Goal: Transaction & Acquisition: Purchase product/service

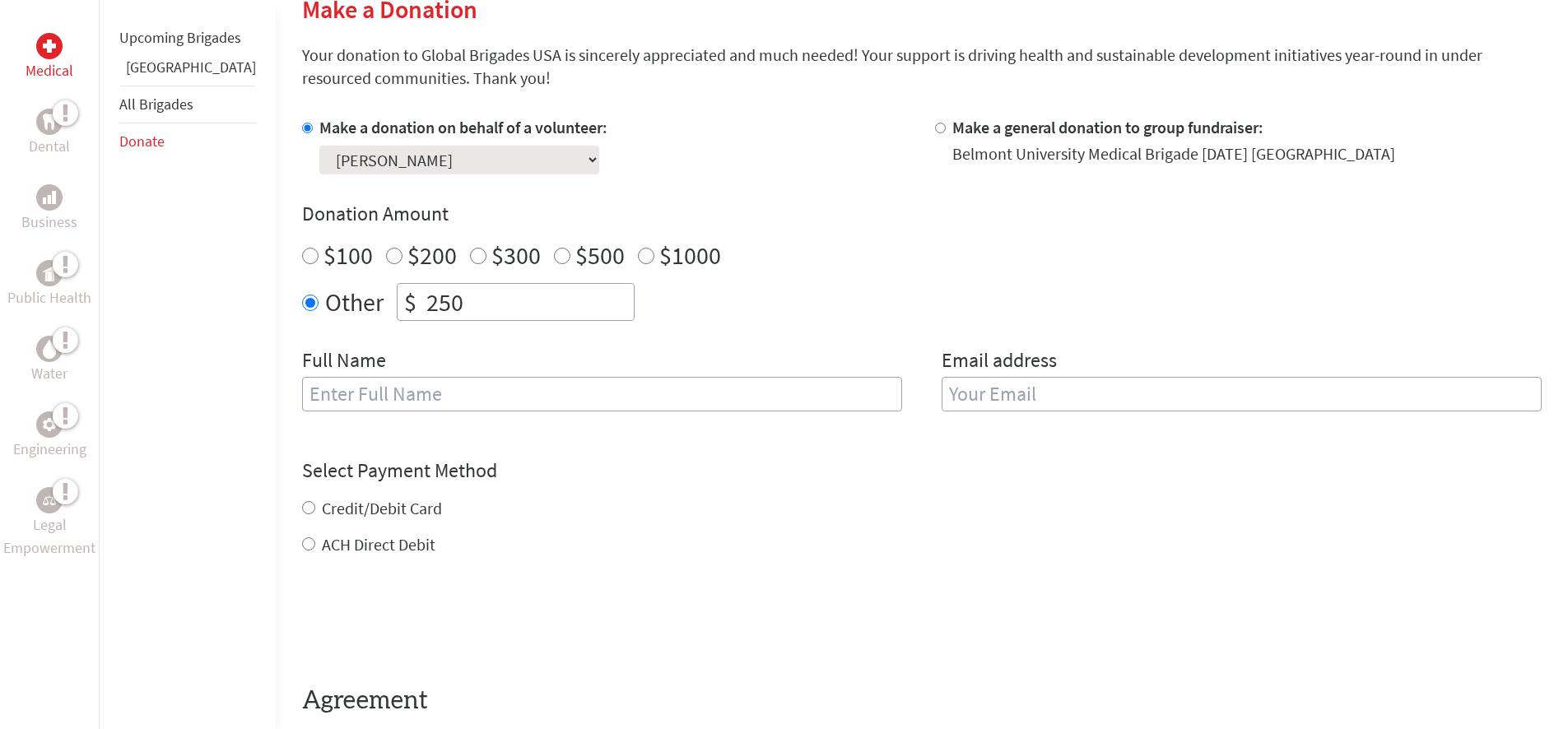
scroll to position [494, 0]
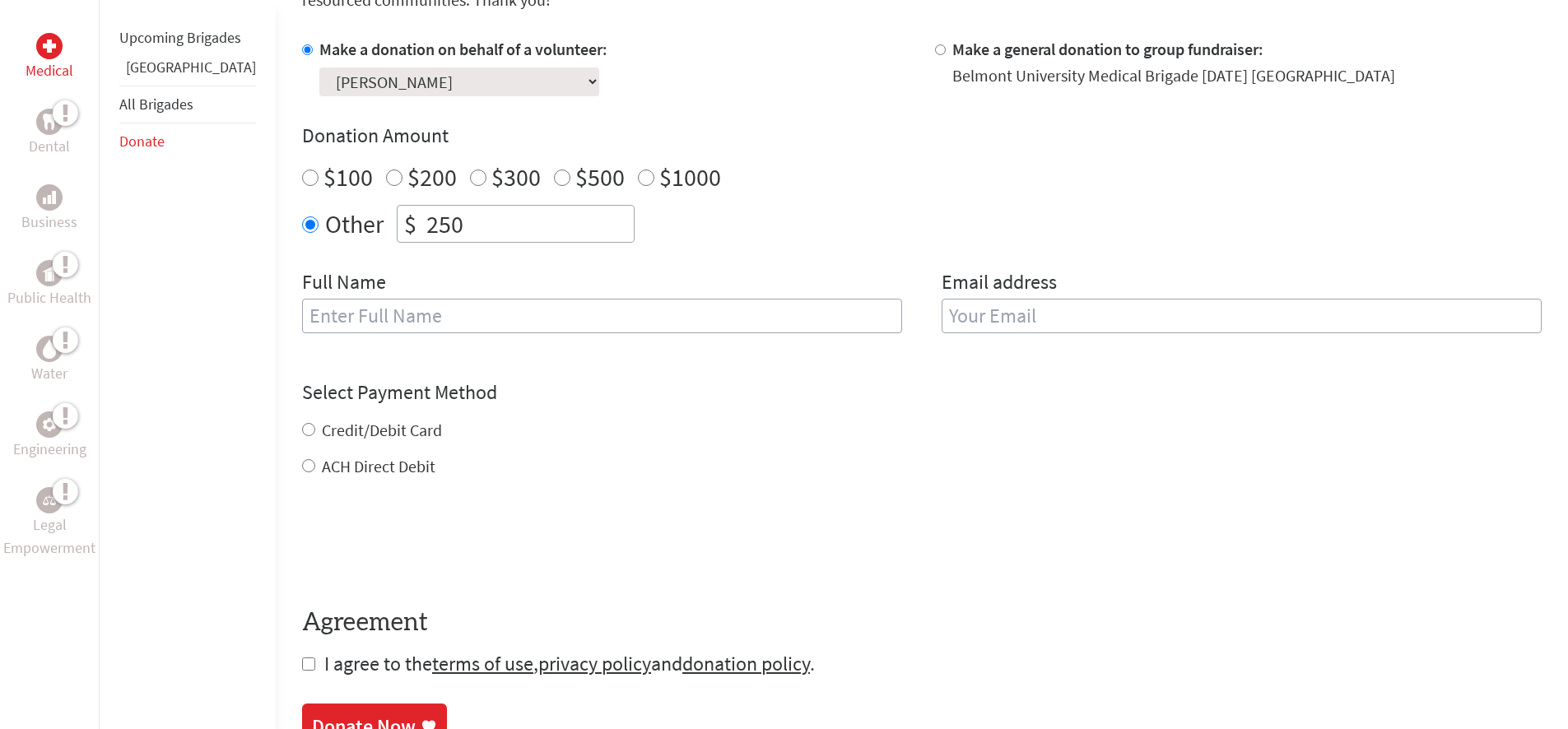
click at [380, 317] on input "text" at bounding box center [602, 315] width 600 height 34
type input "[PERSON_NAME]"
click at [1025, 316] on input "email" at bounding box center [1241, 315] width 600 height 34
type input "[PERSON_NAME][EMAIL_ADDRESS][DOMAIN_NAME]"
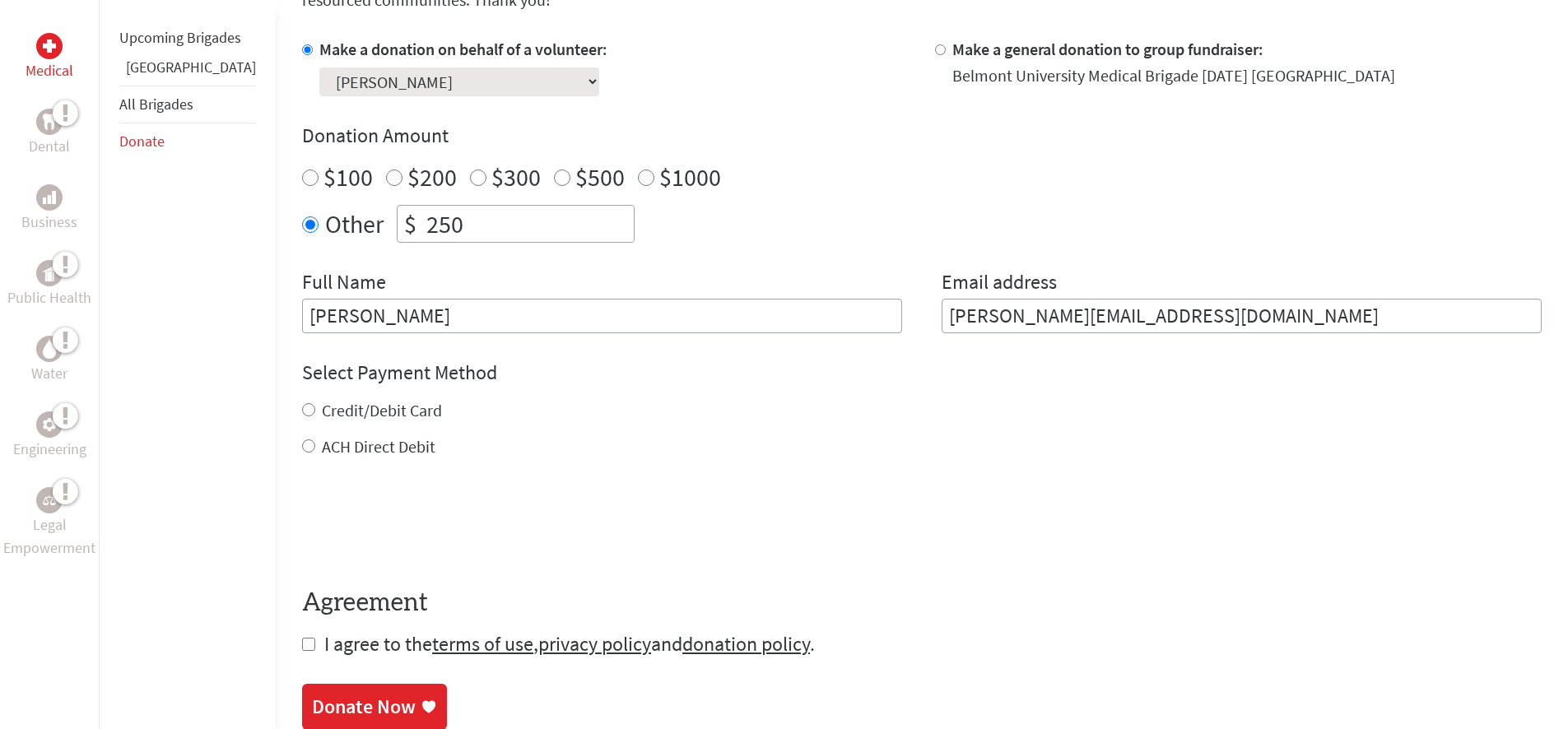
click at [302, 405] on input "Credit/Debit Card" at bounding box center [308, 409] width 13 height 13
radio input "true"
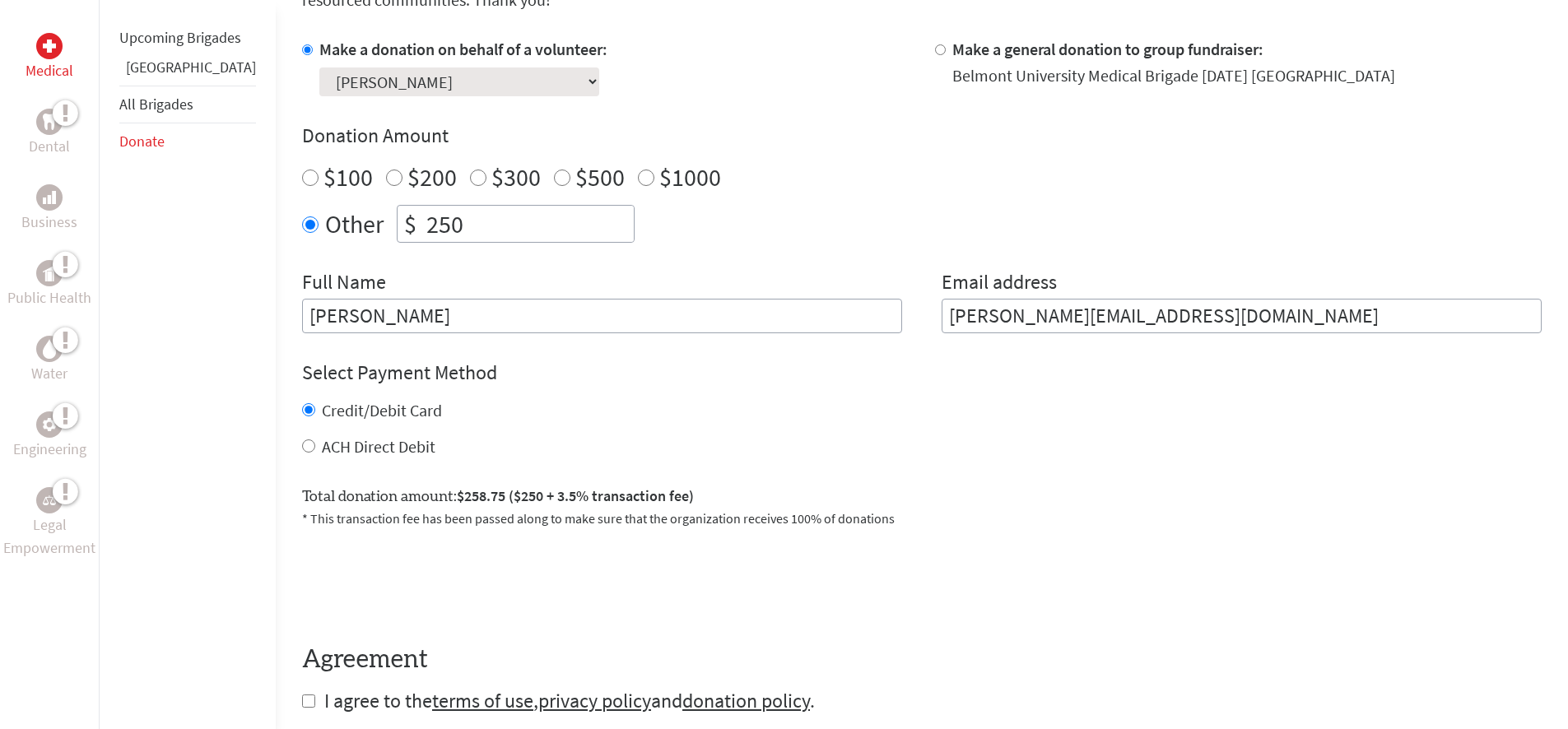
click at [302, 452] on input "ACH Direct Debit" at bounding box center [308, 445] width 13 height 13
radio input "true"
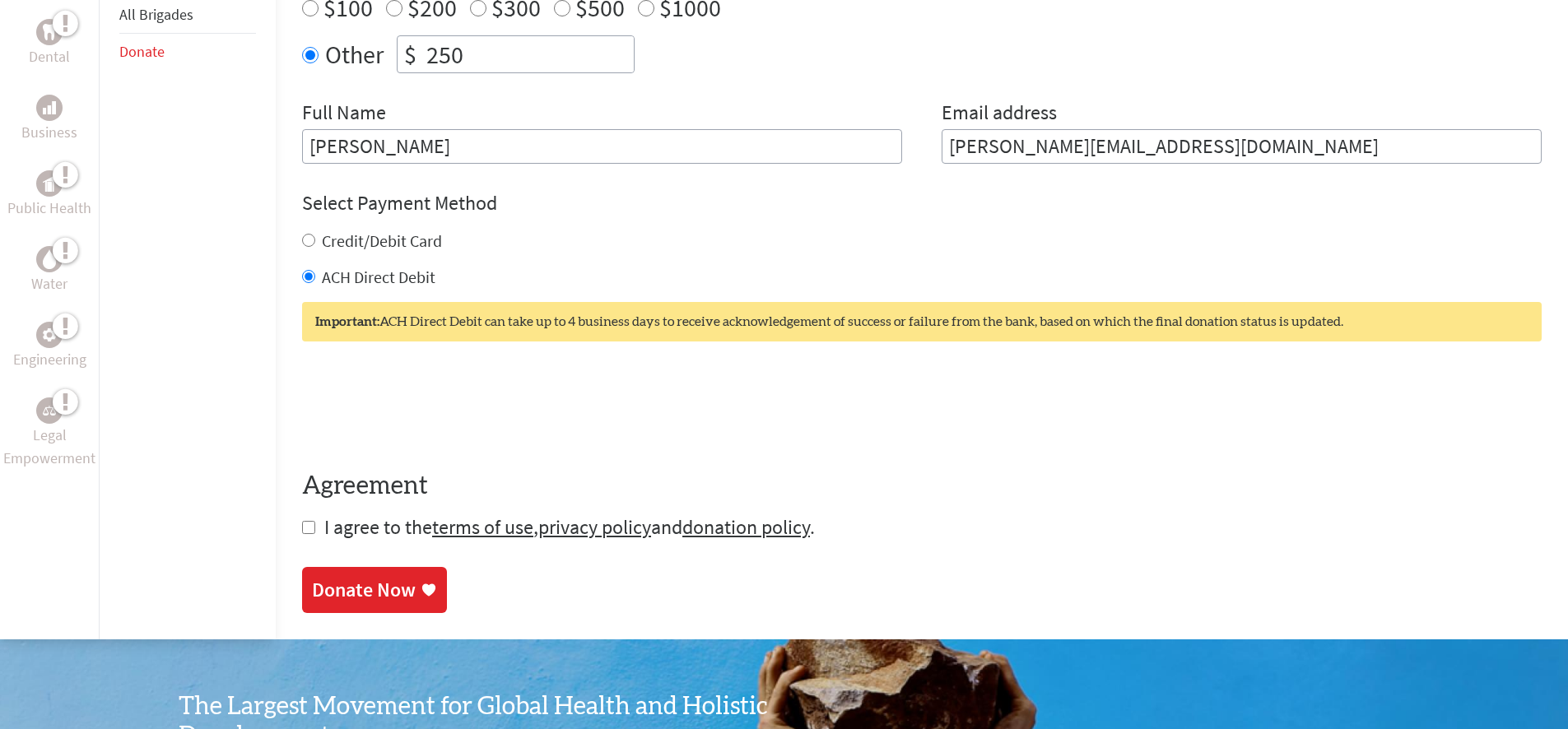
scroll to position [740, 0]
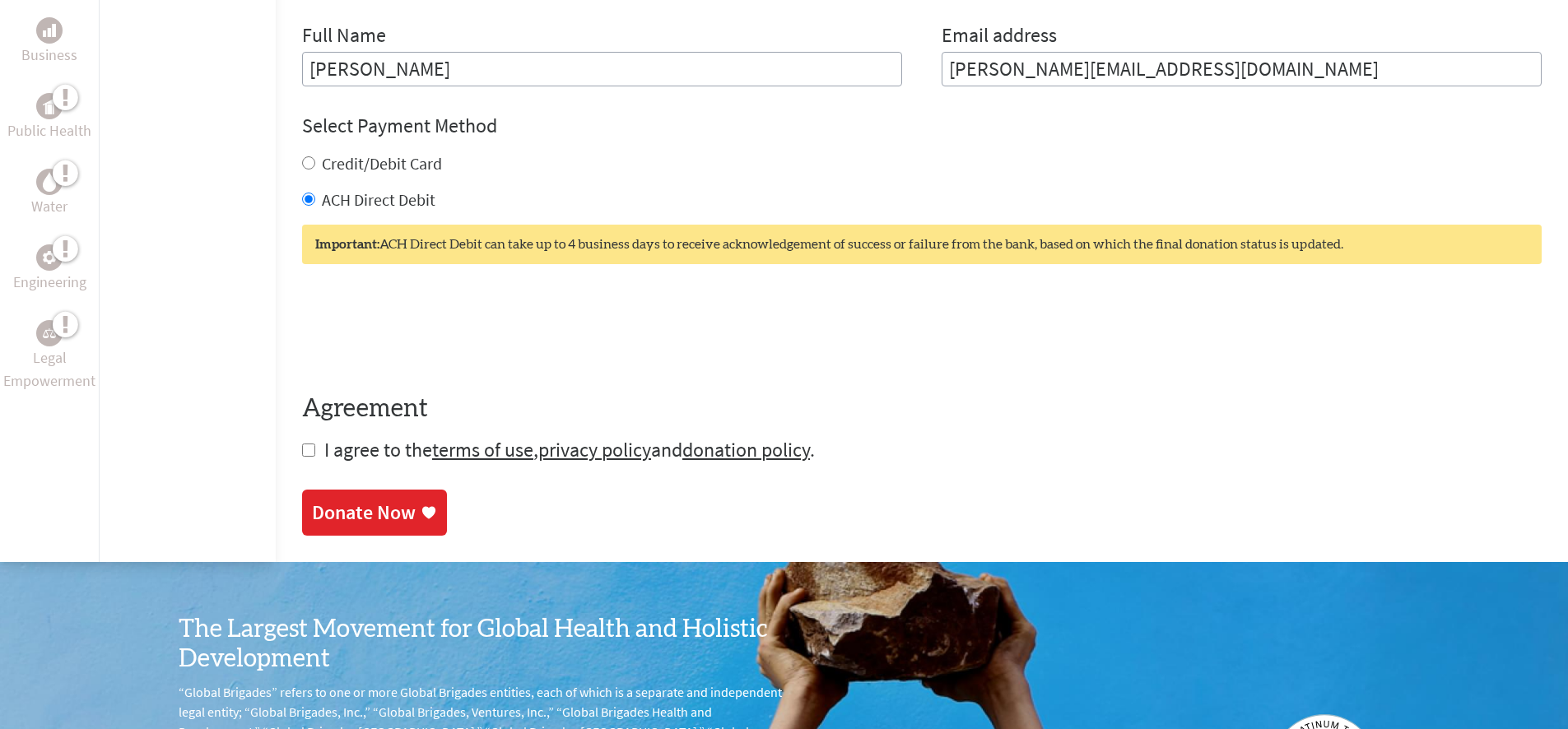
click at [302, 451] on input "checkbox" at bounding box center [308, 450] width 13 height 13
checkbox input "true"
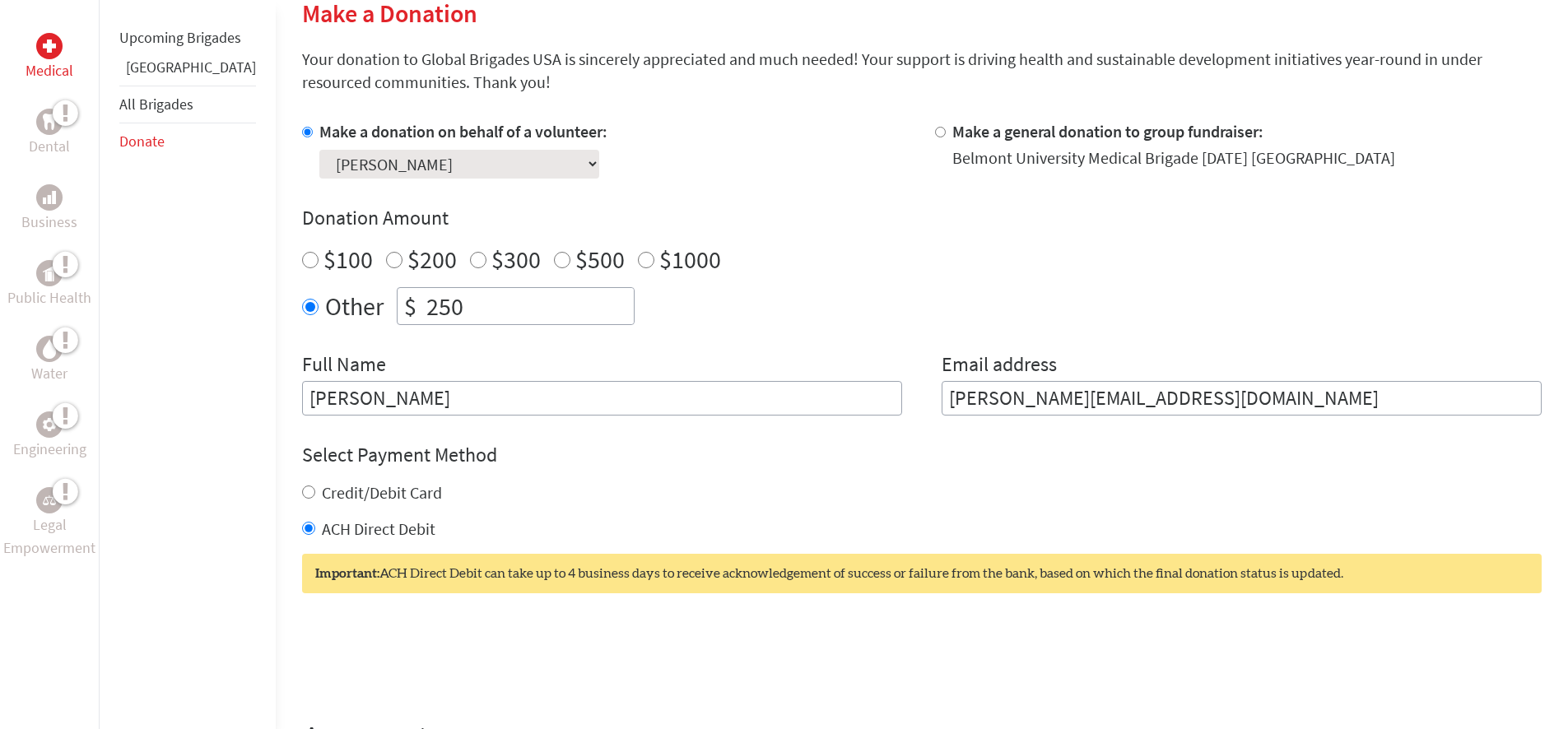
scroll to position [165, 0]
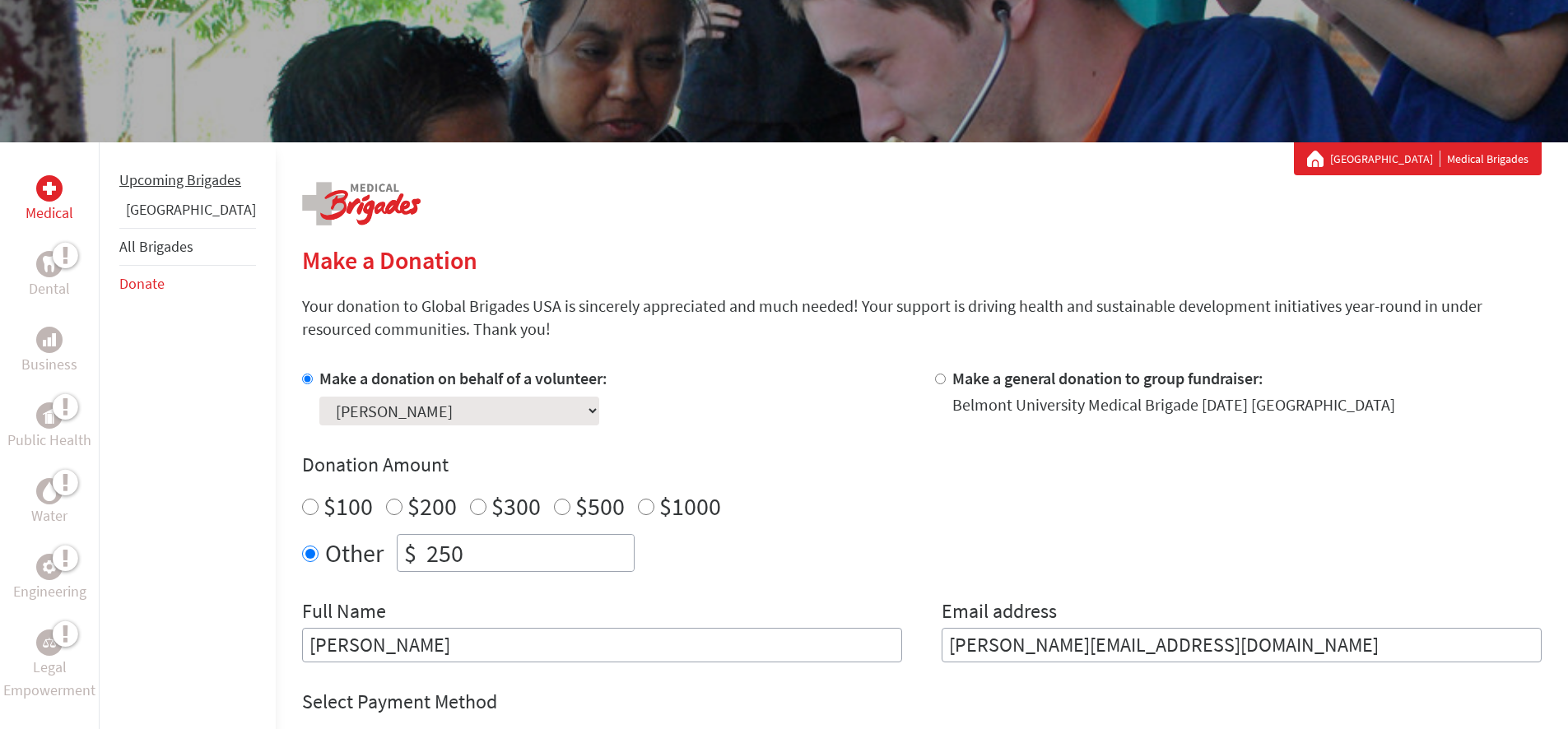
click at [152, 189] on link "Upcoming Brigades" at bounding box center [180, 179] width 121 height 19
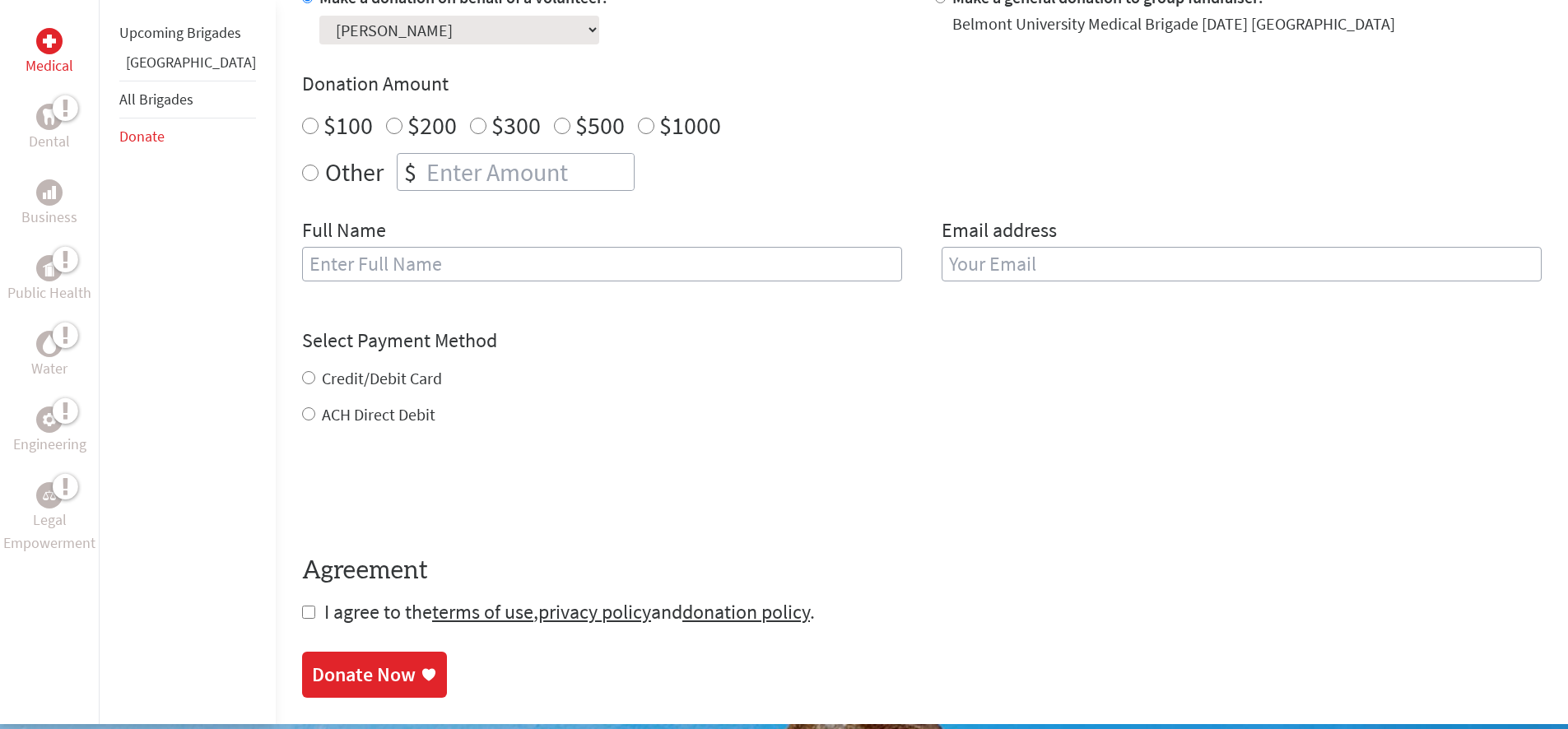
scroll to position [216, 0]
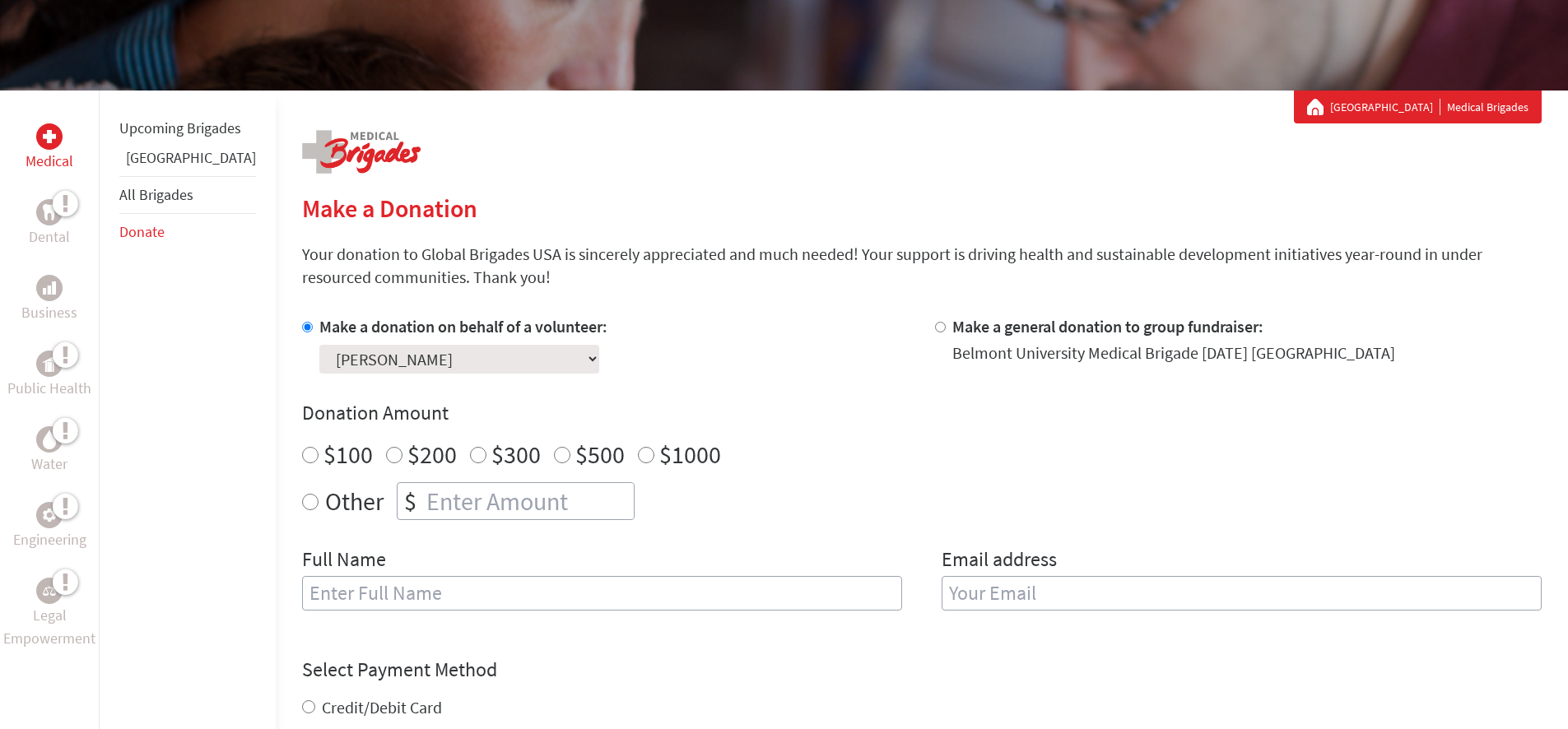
click at [455, 352] on select "Select a volunteer... Abdul Elsaadawy Addison Batey Anne Saif Annie Quincy ava …" at bounding box center [459, 359] width 280 height 29
click at [320, 344] on select "Select a volunteer... Abdul Elsaadawy Addison Batey Anne Saif Annie Quincy ava …" at bounding box center [459, 359] width 280 height 29
click at [349, 586] on input "text" at bounding box center [602, 593] width 600 height 34
type input "Willard Hemsworth III"
type input "whemsworth3@gmail.com"
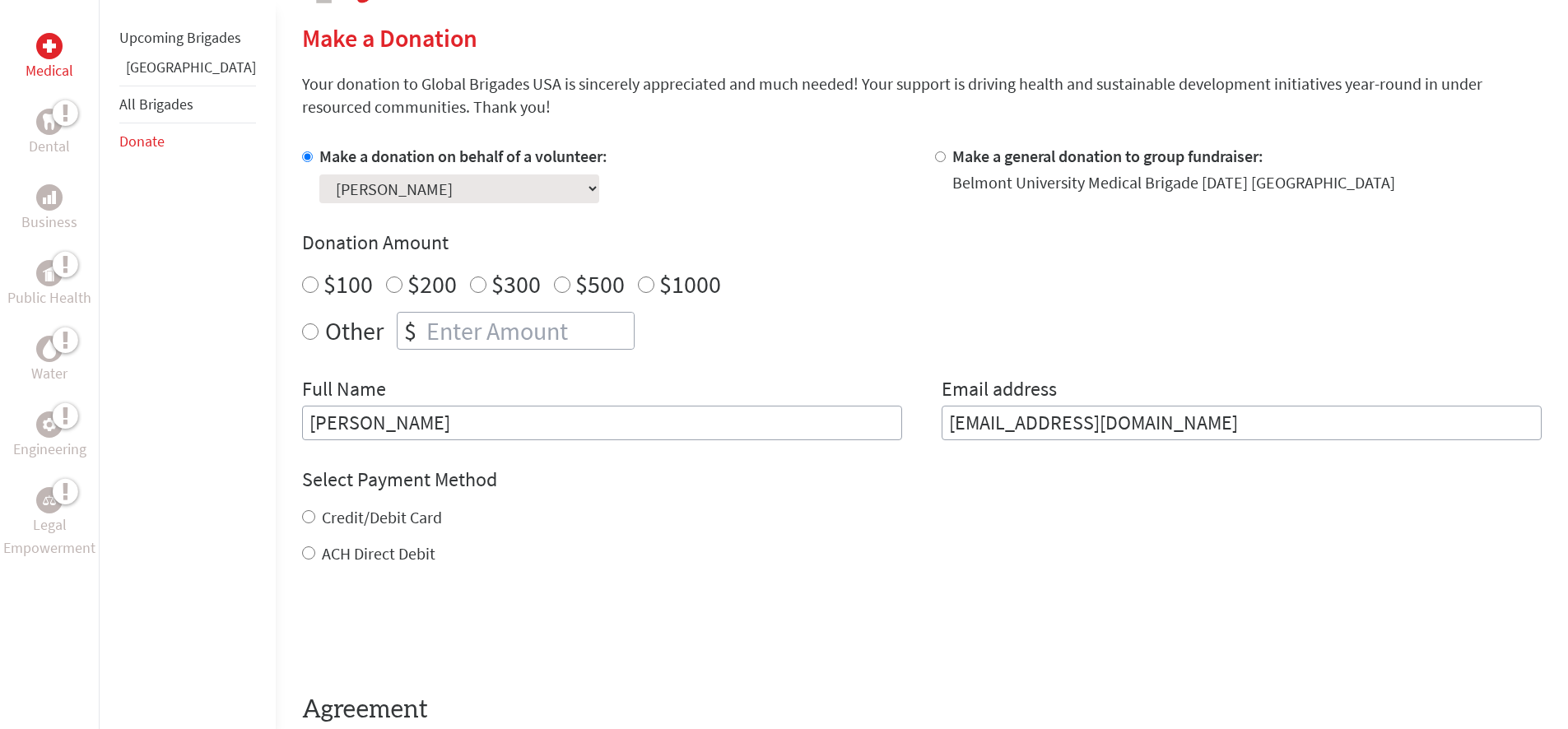
scroll to position [381, 0]
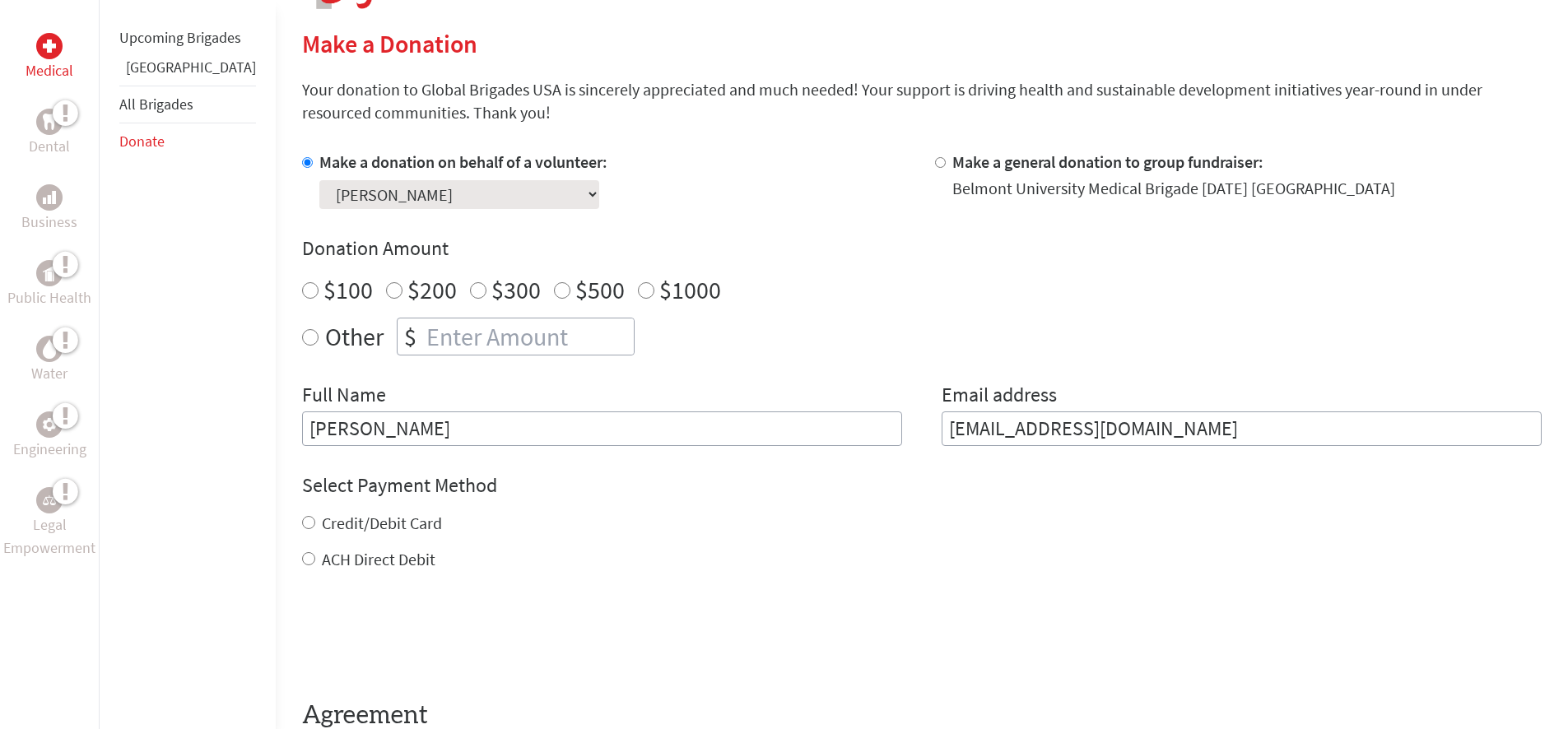
radio input "true"
click at [495, 334] on input "number" at bounding box center [528, 337] width 210 height 36
type input "250.00"
click at [302, 564] on input "ACH Direct Debit" at bounding box center [308, 558] width 13 height 13
radio input "true"
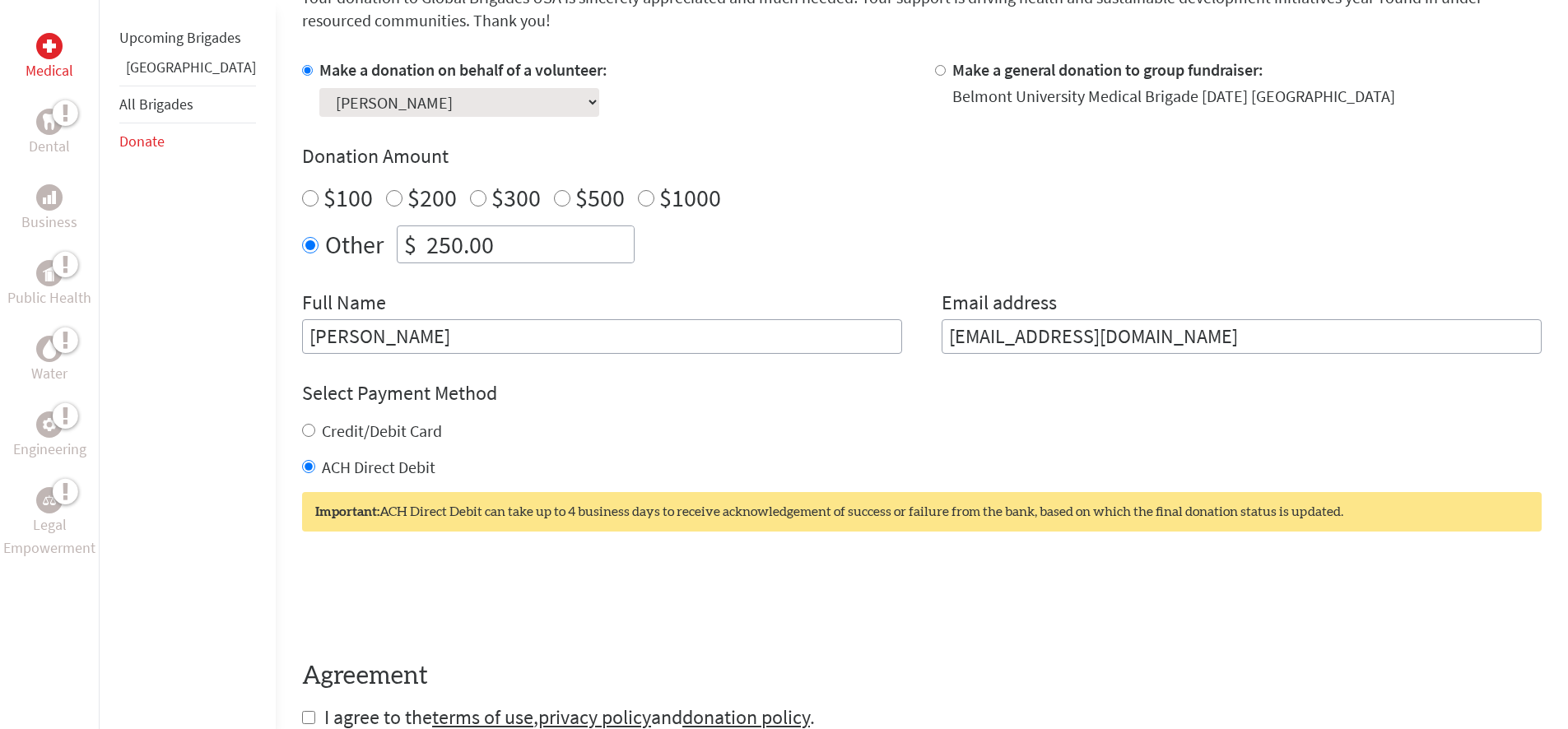
scroll to position [628, 0]
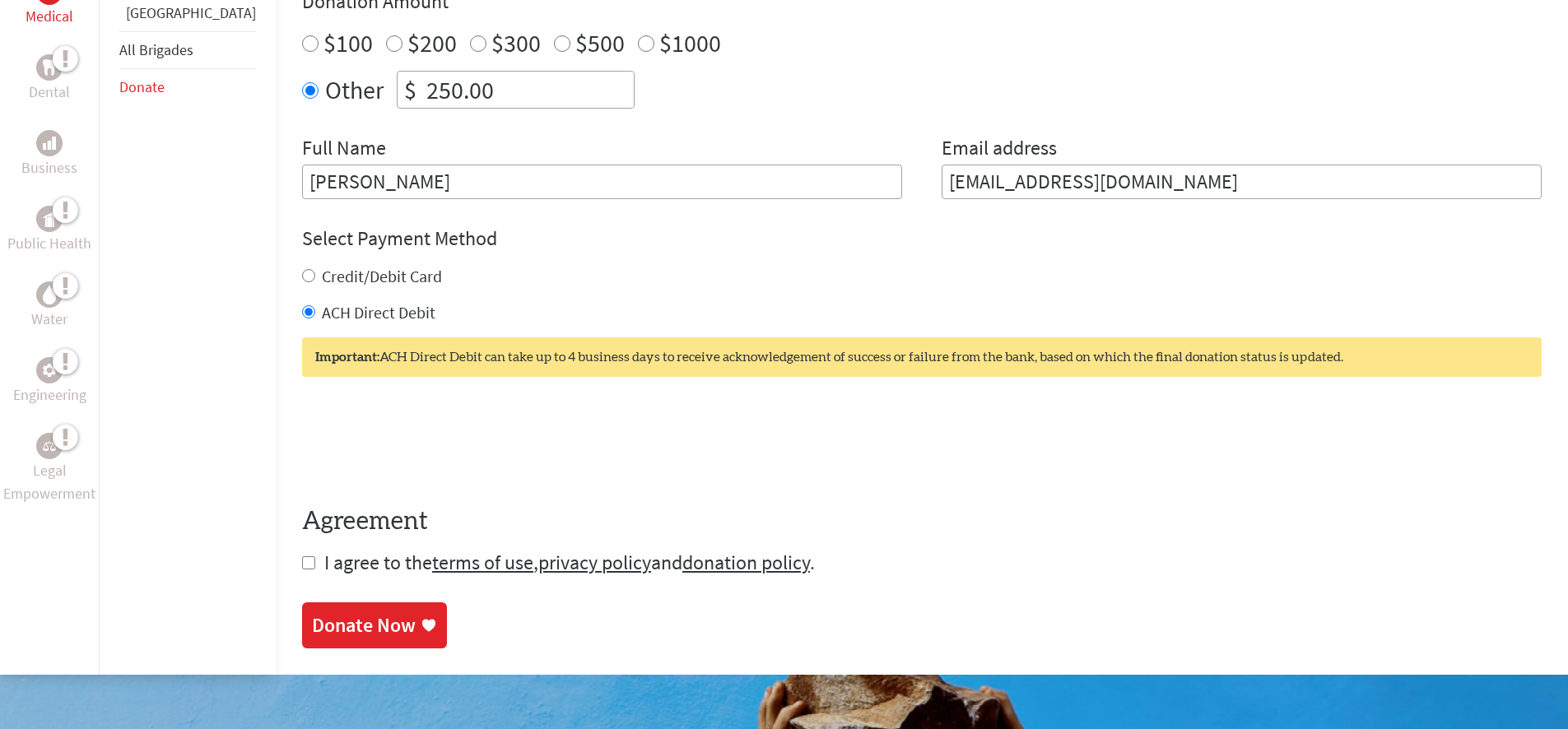
drag, startPoint x: 258, startPoint y: 557, endPoint x: 268, endPoint y: 562, distance: 11.2
click at [258, 557] on div "Medical Dental Business Public Health Water Engineering Legal Empowerment Upcom…" at bounding box center [784, 177] width 1568 height 996
click at [302, 564] on input "checkbox" at bounding box center [308, 562] width 13 height 13
checkbox input "true"
click at [335, 617] on div "Donate Now" at bounding box center [363, 626] width 103 height 26
